Goal: Check status: Check status

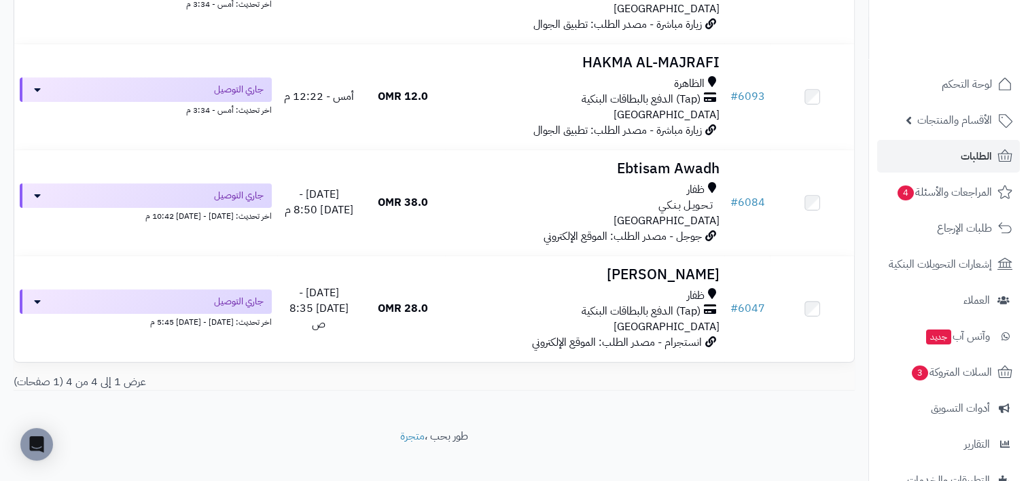
scroll to position [272, 0]
click at [907, 145] on link "الطلبات" at bounding box center [948, 156] width 143 height 33
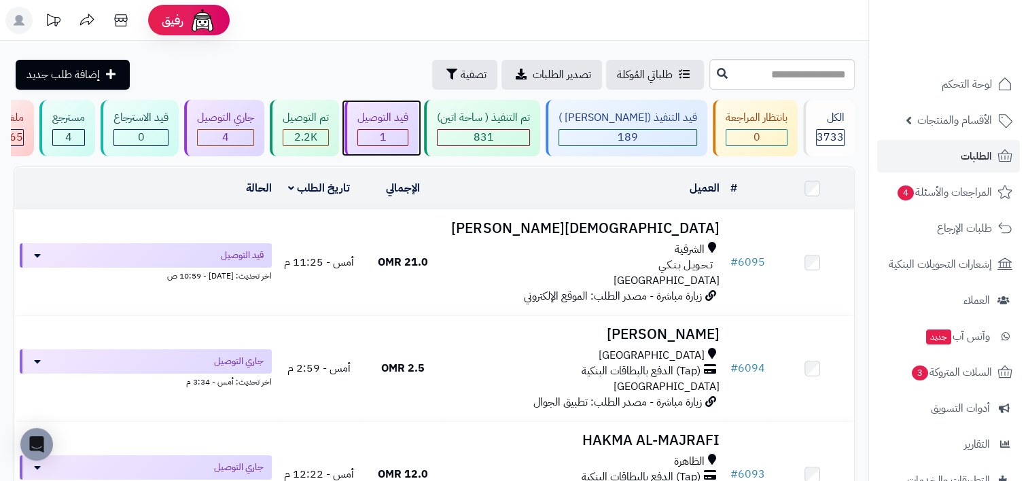
click at [408, 124] on div "قيد التوصيل" at bounding box center [382, 118] width 51 height 16
